Goal: Feedback & Contribution: Leave review/rating

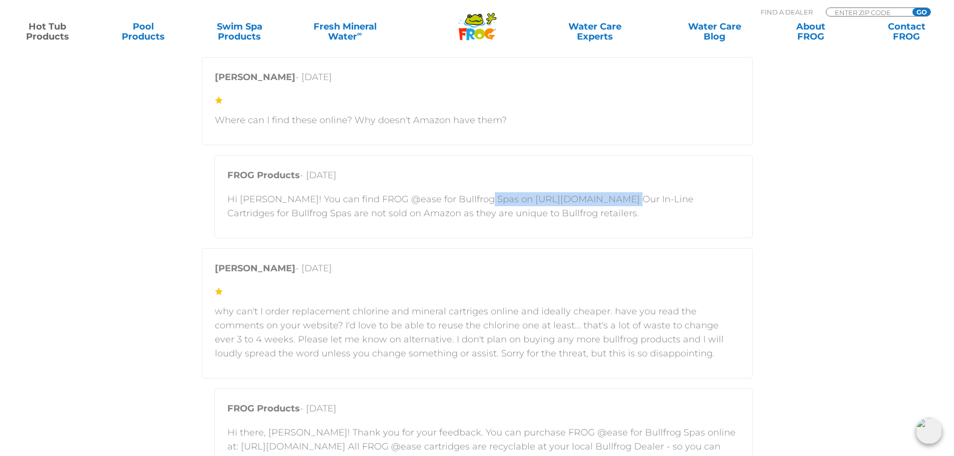
scroll to position [2053, 0]
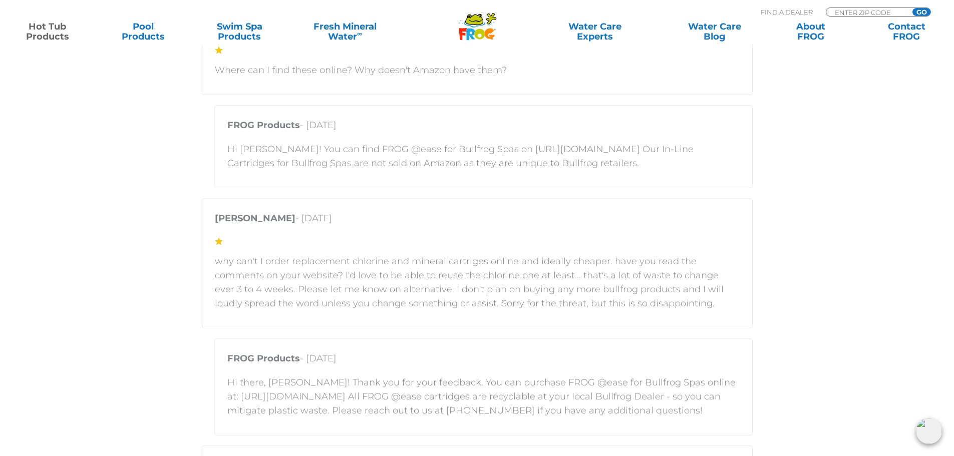
click at [492, 187] on div "FROG Products - [DATE] Hi [PERSON_NAME]! You can find FROG @ease for Bullfrog S…" at bounding box center [483, 146] width 538 height 83
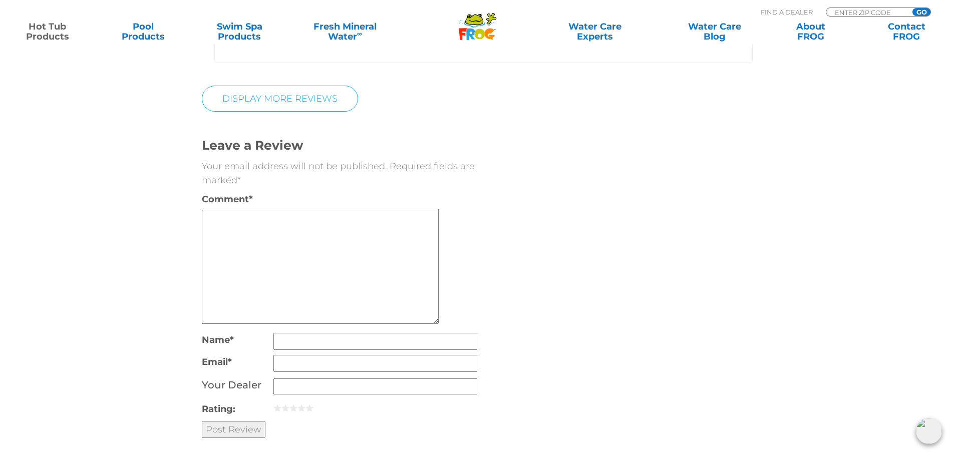
scroll to position [2904, 0]
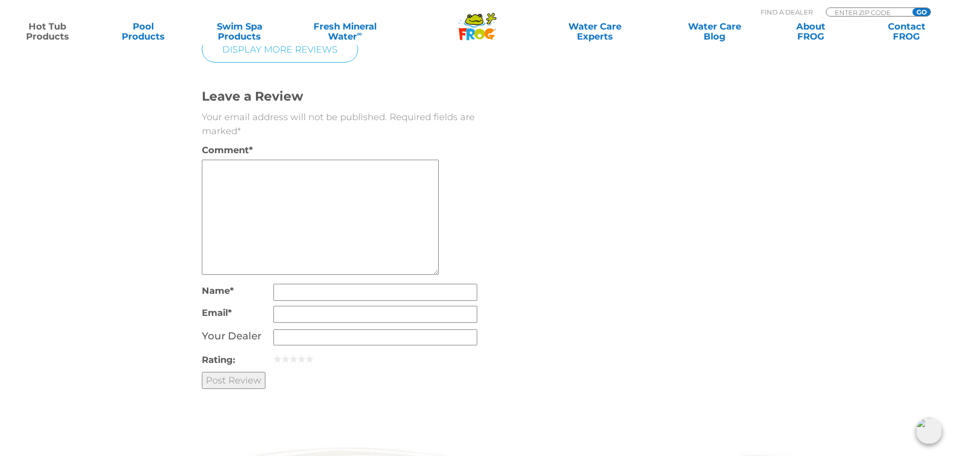
click at [281, 174] on textarea "Comment *" at bounding box center [320, 217] width 237 height 115
paste textarea "®"
click at [318, 166] on textarea "I am likely to find another SmartChlor® replacement cart" at bounding box center [320, 217] width 237 height 115
paste textarea "®"
click at [334, 170] on textarea "I am likely to find another for FROG® SmartChlor® replacement cart" at bounding box center [320, 217] width 237 height 115
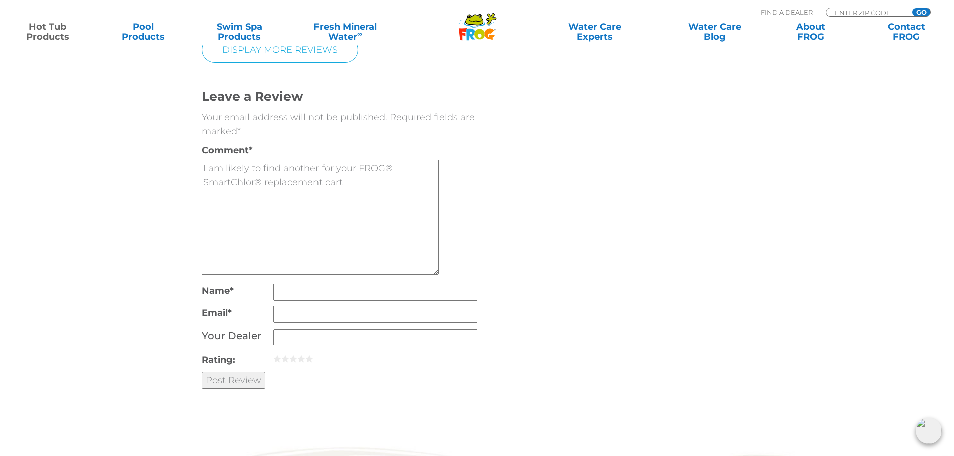
click at [380, 183] on textarea "I am likely to find another for your FROG® SmartChlor® replacement cart" at bounding box center [320, 217] width 237 height 115
click at [279, 360] on link "1" at bounding box center [277, 359] width 8 height 8
click at [319, 166] on textarea "I am likely to find another for your FROG® SmartChlor® replacement cartridges. …" at bounding box center [320, 217] width 237 height 115
click at [309, 200] on textarea "I am likely to find a substitute solution for your FROG® SmartChlor® replacemen…" at bounding box center [320, 217] width 237 height 115
click at [378, 199] on textarea "I am likely to find a substitute solution for your FROG® SmartChlor® replacemen…" at bounding box center [320, 217] width 237 height 115
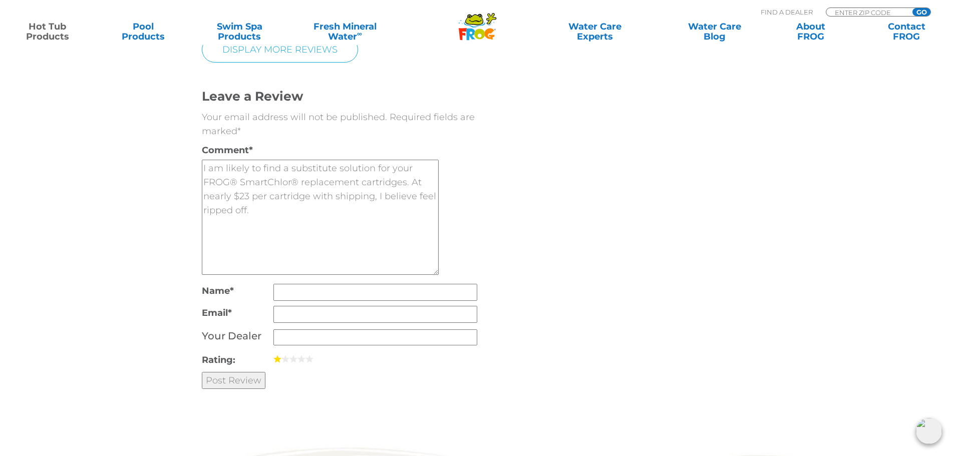
drag, startPoint x: 222, startPoint y: 208, endPoint x: 95, endPoint y: 204, distance: 127.3
type textarea "I am likely to find a substitute solution for your FROG® SmartChlor® replacemen…"
click at [358, 289] on input "Name *" at bounding box center [375, 292] width 204 height 17
type input "[PERSON_NAME]"
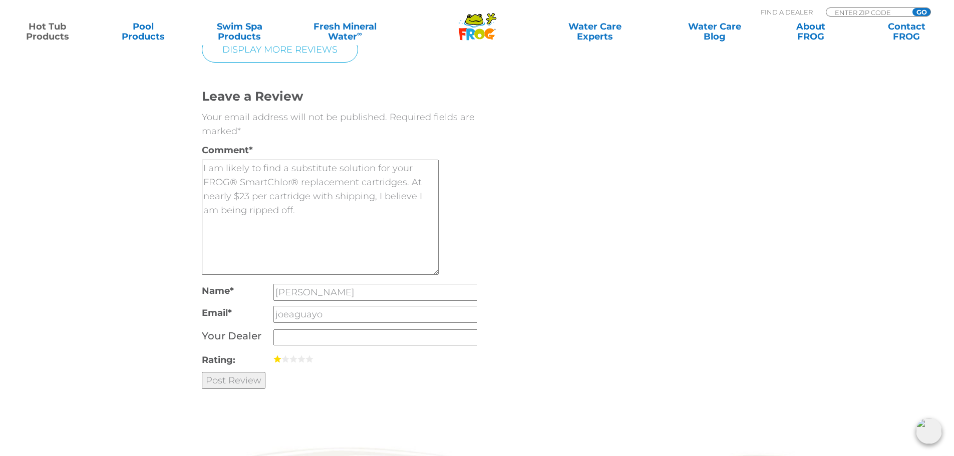
type input "[EMAIL_ADDRESS][DOMAIN_NAME]"
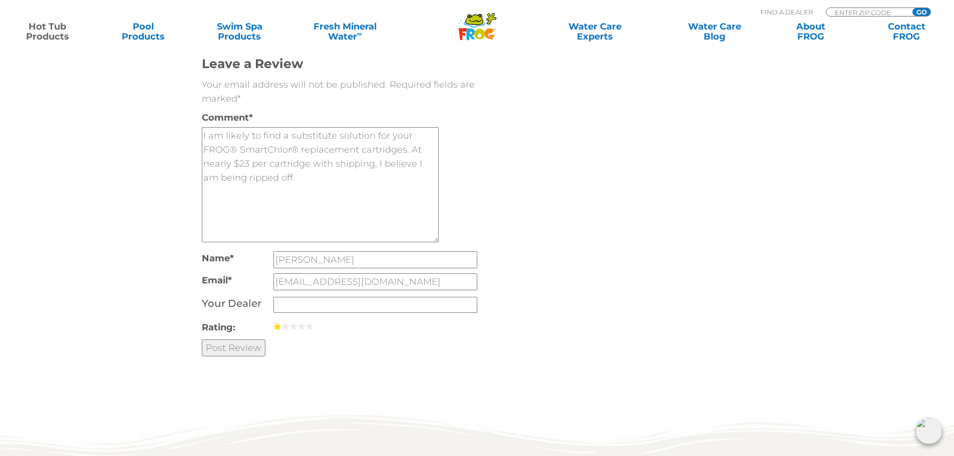
scroll to position [2954, 0]
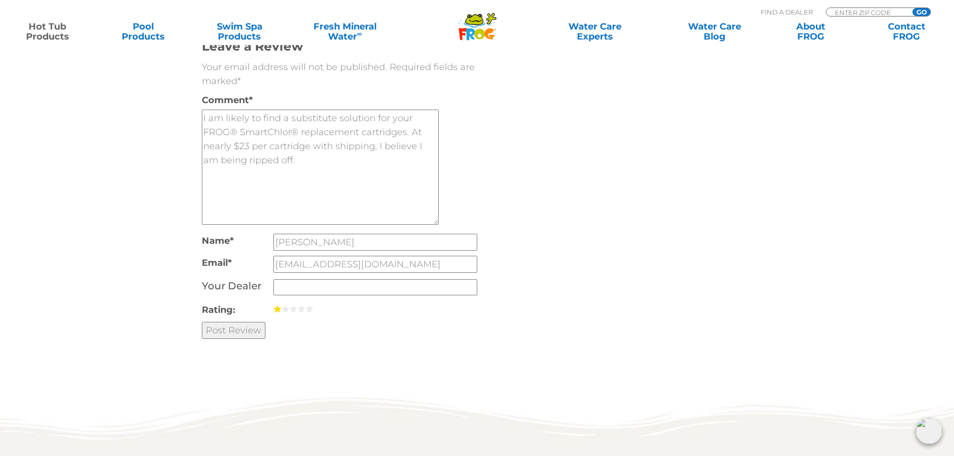
click at [247, 334] on input "Post Review" at bounding box center [234, 330] width 64 height 17
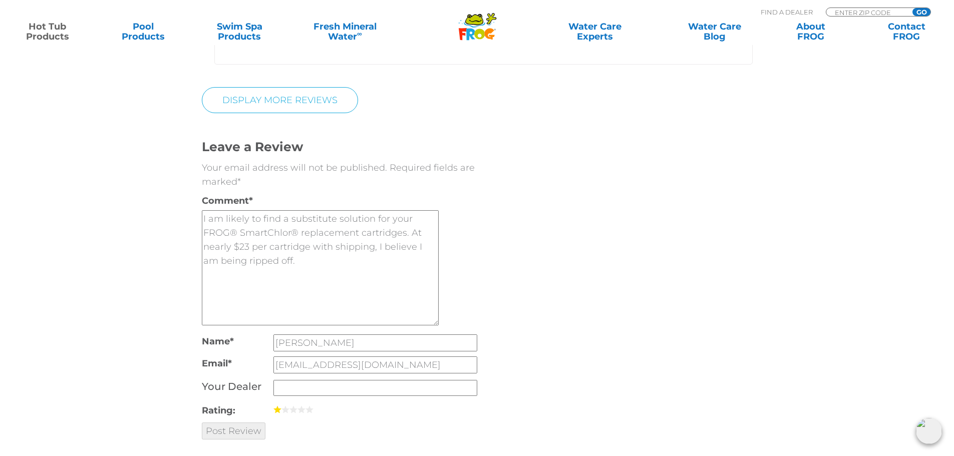
scroll to position [2854, 0]
